Goal: Task Accomplishment & Management: Complete application form

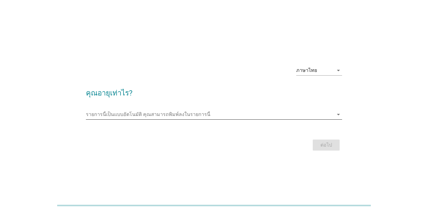
click at [91, 119] on input "รายการนี้เป็นแบบอัตโนมัติ คุณสามารถพิมพ์ลงในรายการนี้" at bounding box center [209, 114] width 247 height 10
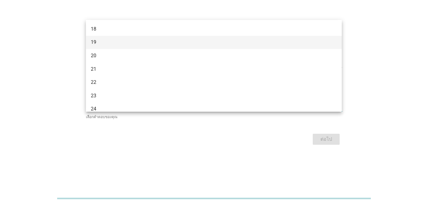
click at [113, 47] on div "19" at bounding box center [204, 49] width 226 height 7
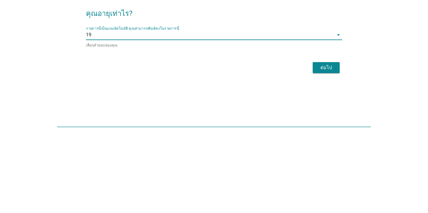
click at [331, 150] on div "ต่อไป" at bounding box center [326, 145] width 17 height 7
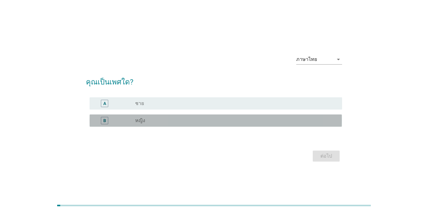
click at [283, 124] on div "radio_button_unchecked หญิง" at bounding box center [233, 120] width 197 height 6
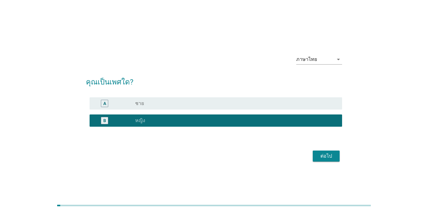
click at [337, 161] on button "ต่อไป" at bounding box center [326, 155] width 27 height 11
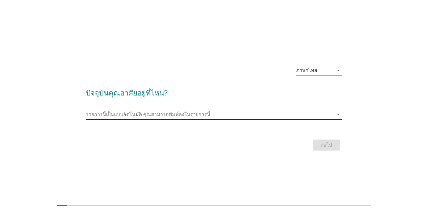
click at [233, 119] on input "รายการนี้เป็นแบบอัตโนมัติ คุณสามารถพิมพ์ลงในรายการนี้" at bounding box center [209, 114] width 247 height 10
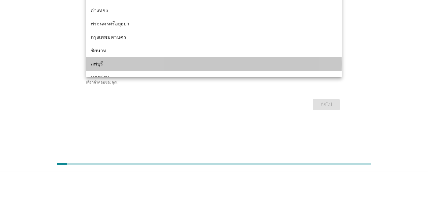
scroll to position [478, 0]
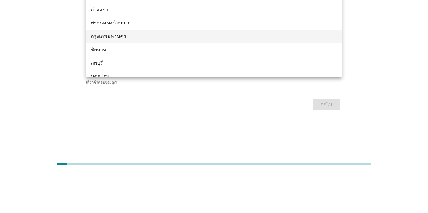
click at [158, 75] on div "กรุงเทพมหานคร" at bounding box center [204, 77] width 226 height 7
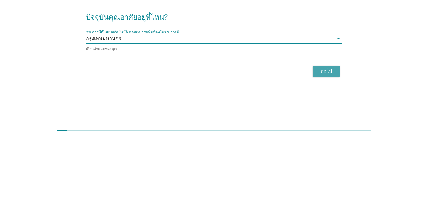
click at [326, 150] on div "ต่อไป" at bounding box center [326, 145] width 17 height 7
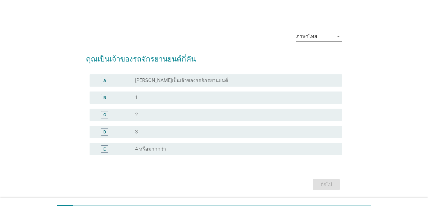
scroll to position [0, 0]
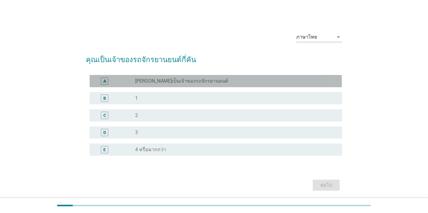
click at [280, 84] on div "radio_button_unchecked [PERSON_NAME]เป็นเจ้าของรถจักรยานยนต์" at bounding box center [233, 81] width 197 height 6
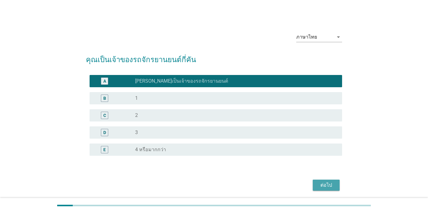
click at [333, 189] on div "ต่อไป" at bounding box center [326, 184] width 17 height 7
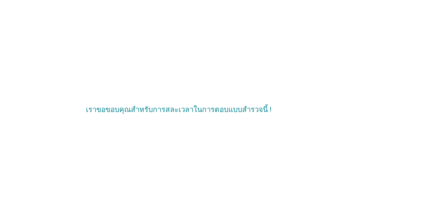
scroll to position [20, 0]
